Goal: Feedback & Contribution: Submit feedback/report problem

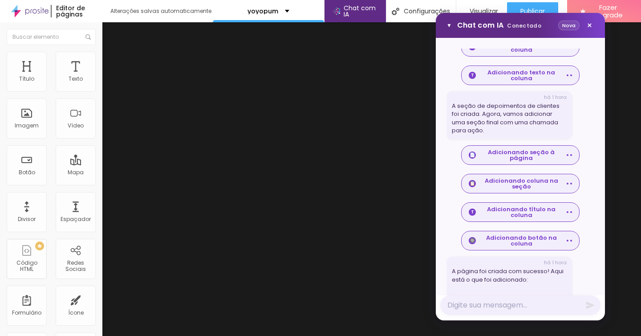
scroll to position [762, 0]
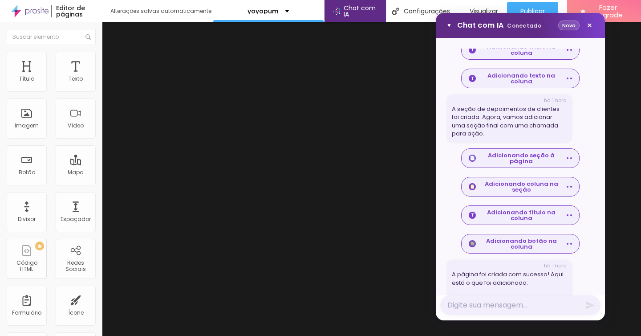
click at [573, 24] on button "Nova" at bounding box center [568, 25] width 21 height 10
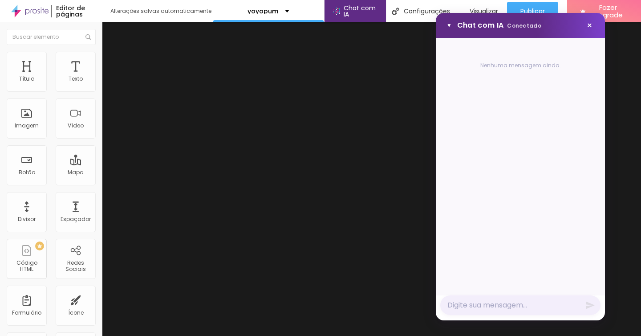
scroll to position [0, 0]
click at [481, 307] on textarea "Mensagem" at bounding box center [520, 305] width 160 height 20
type textarea "cara, essa página tá muito sem vida."
click at [591, 301] on icon "Enviar mensagem" at bounding box center [591, 305] width 10 height 10
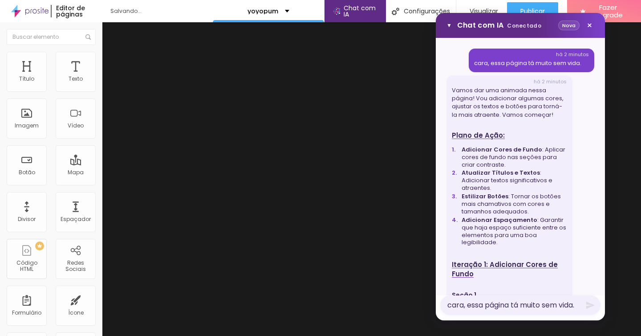
scroll to position [4, 0]
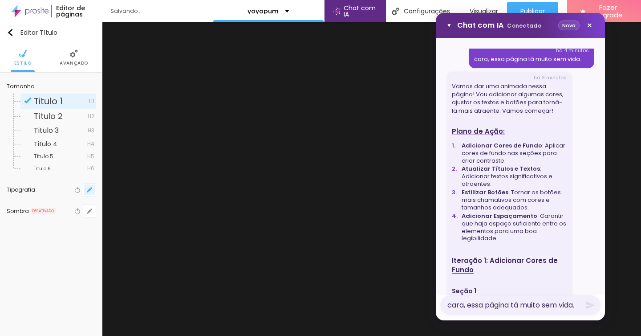
click at [86, 186] on button "button" at bounding box center [89, 189] width 12 height 12
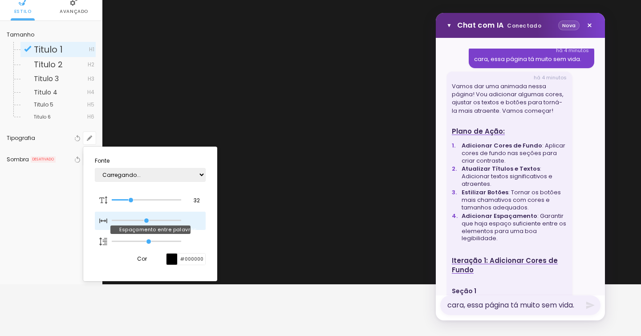
scroll to position [52, 0]
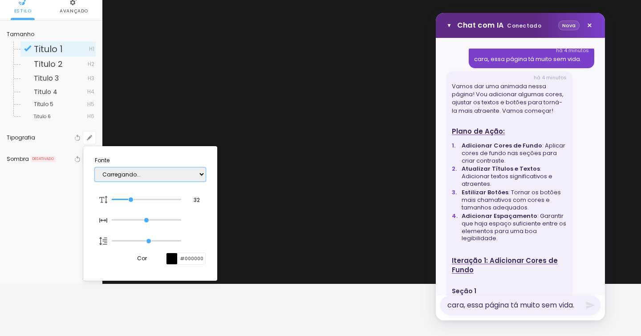
click at [144, 174] on select "Carregando..." at bounding box center [150, 174] width 111 height 14
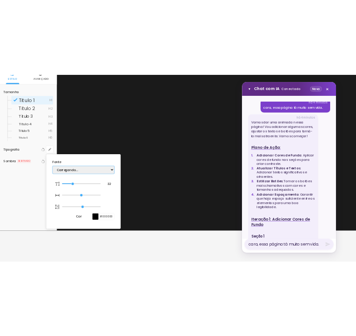
scroll to position [56, 0]
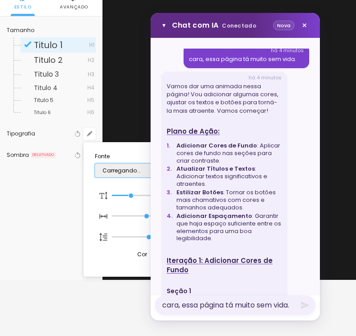
click at [136, 171] on select "Carregando..." at bounding box center [150, 170] width 111 height 14
click at [95, 163] on select "Carregando..." at bounding box center [150, 170] width 111 height 14
click at [138, 151] on section "Fonte Carregando... 32 Tamanho da fonte Espaçamento entre palavras Altura da li…" at bounding box center [150, 209] width 127 height 127
drag, startPoint x: 8, startPoint y: 231, endPoint x: 31, endPoint y: 228, distance: 22.5
click at [8, 231] on div at bounding box center [178, 168] width 356 height 336
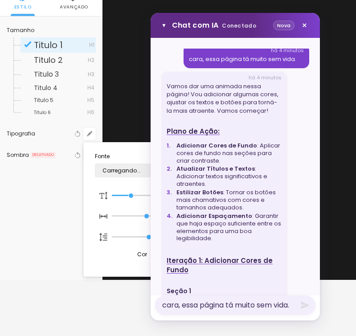
scroll to position [0, 0]
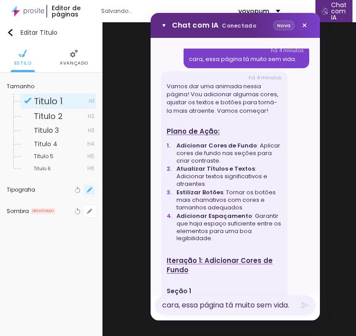
click at [92, 190] on button "button" at bounding box center [89, 189] width 12 height 12
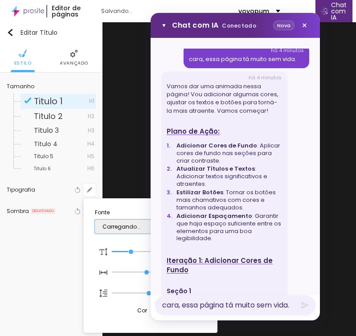
click at [138, 230] on select "Carregando..." at bounding box center [150, 227] width 111 height 14
